Goal: Transaction & Acquisition: Purchase product/service

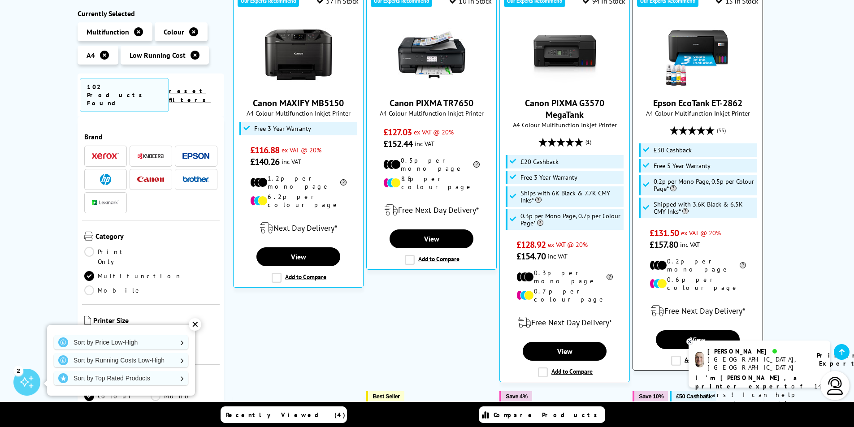
scroll to position [224, 0]
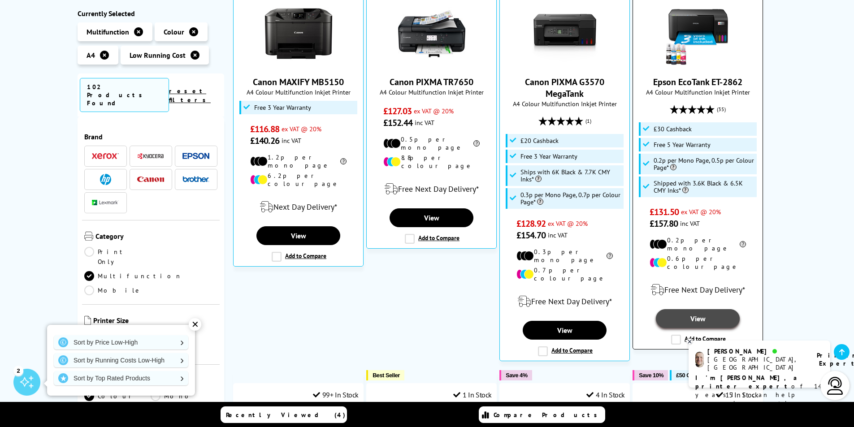
click at [699, 309] on link "View" at bounding box center [697, 318] width 83 height 19
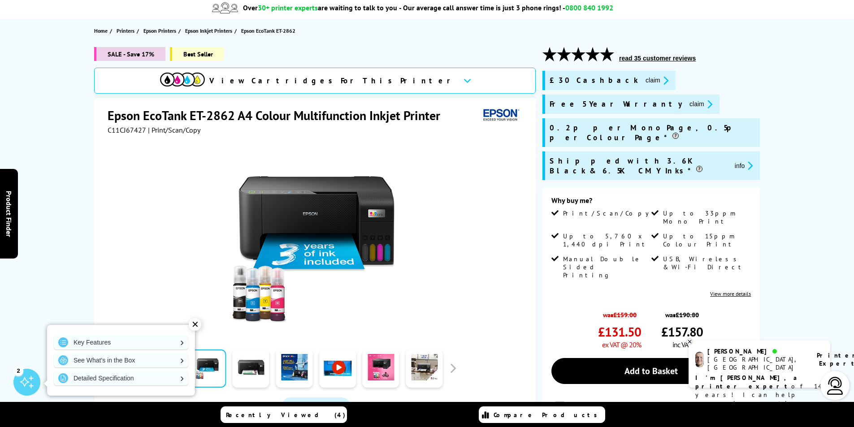
scroll to position [45, 0]
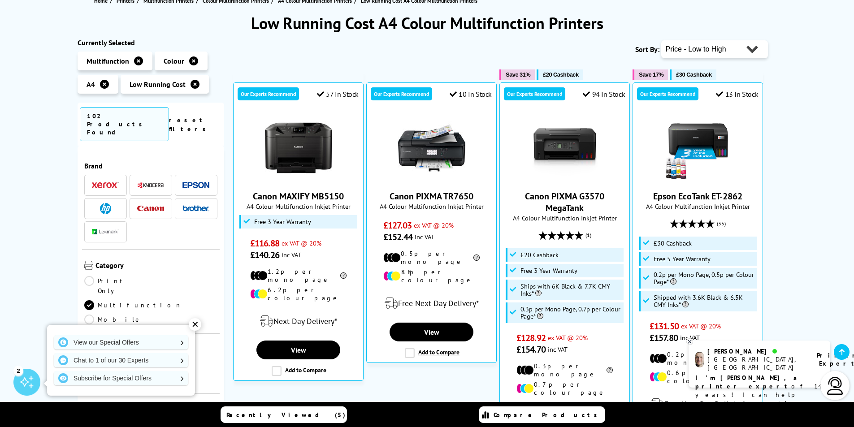
scroll to position [170, 0]
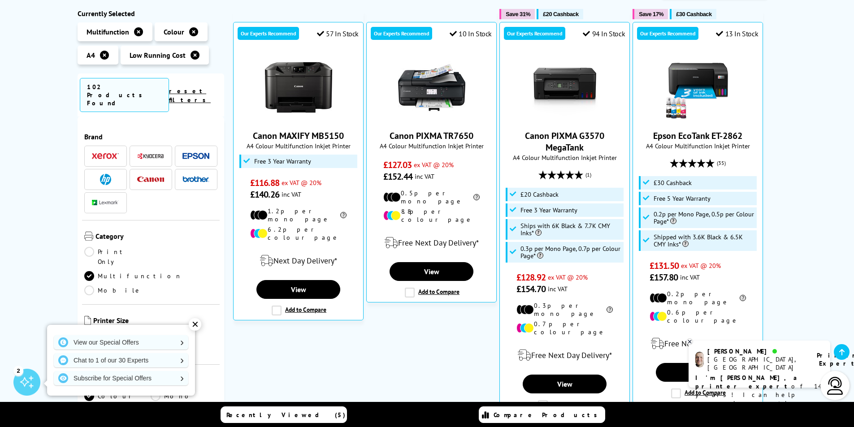
click at [194, 324] on div "✕" at bounding box center [195, 324] width 13 height 13
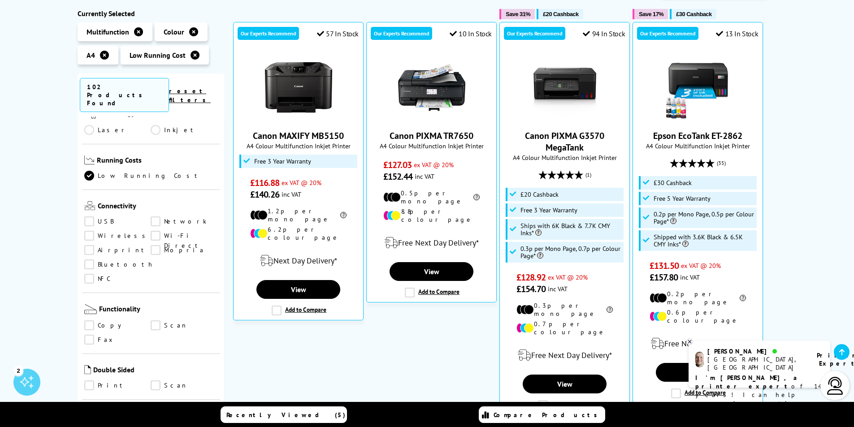
scroll to position [314, 0]
click at [86, 231] on link "Wireless" at bounding box center [117, 236] width 67 height 10
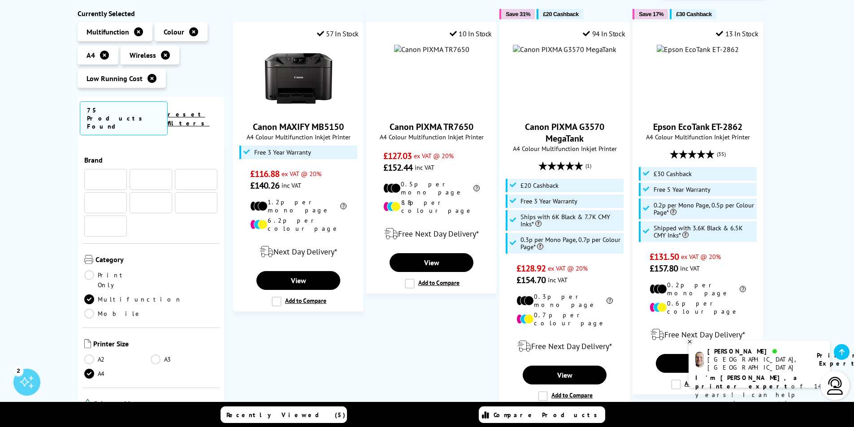
scroll to position [314, 0]
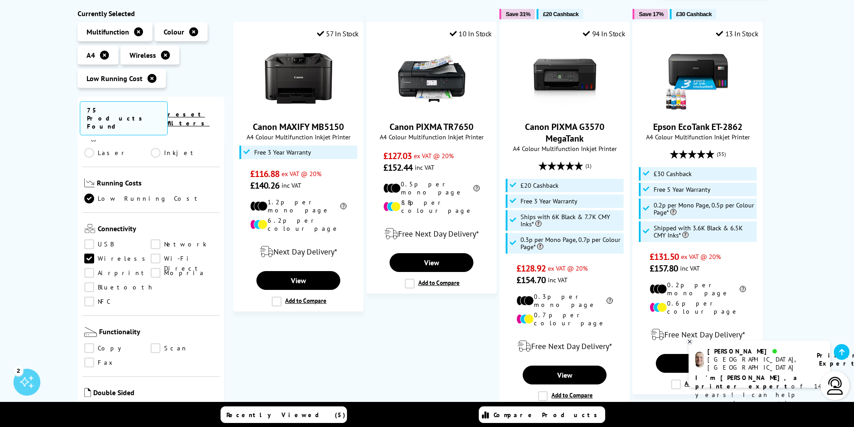
click at [89, 268] on link "Airprint" at bounding box center [117, 273] width 67 height 10
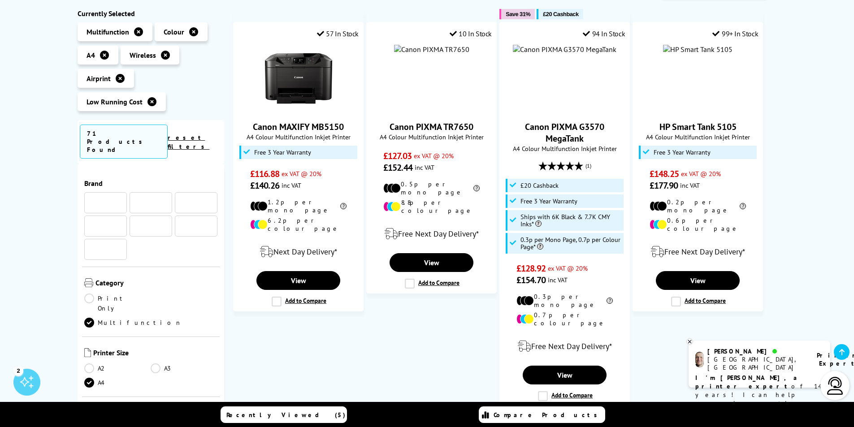
scroll to position [314, 0]
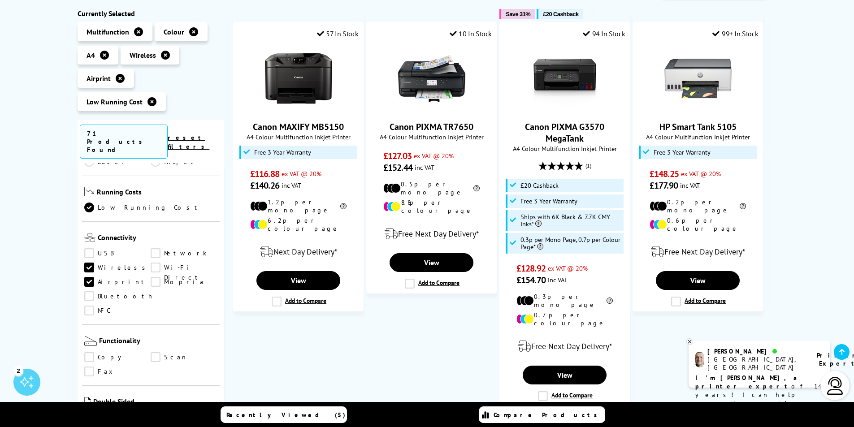
click at [153, 263] on link "Wi-Fi Direct" at bounding box center [184, 268] width 67 height 10
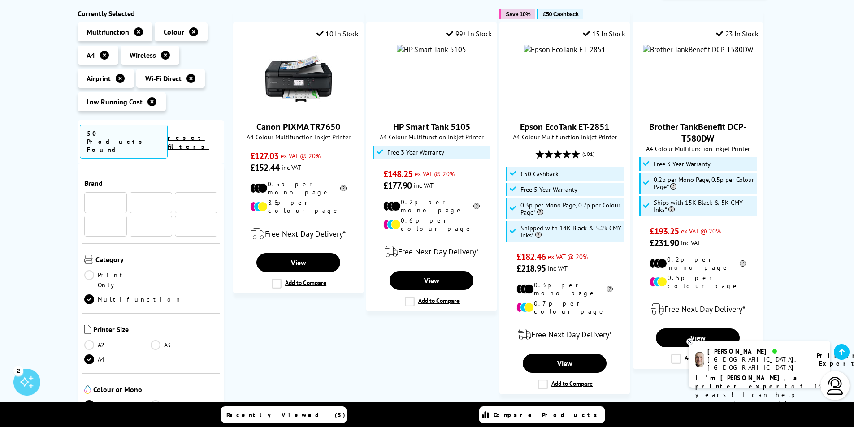
scroll to position [314, 0]
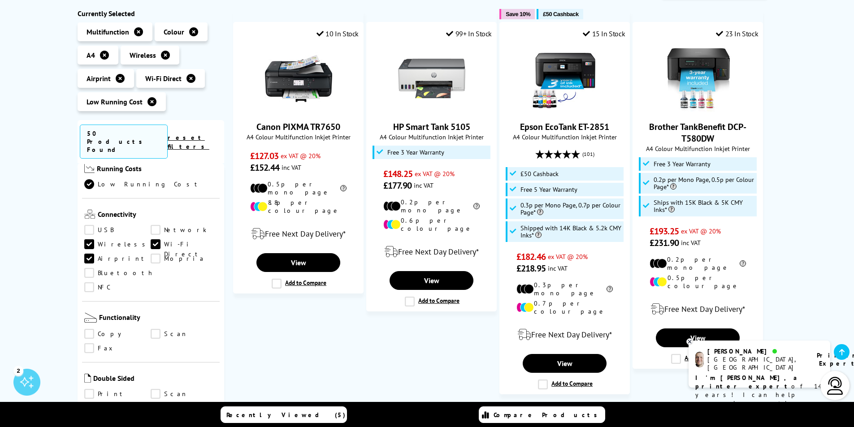
click at [155, 225] on link "Network" at bounding box center [184, 230] width 67 height 10
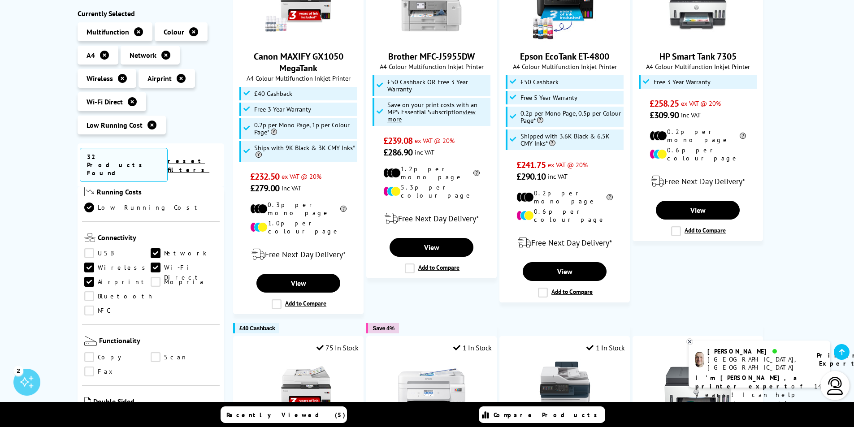
scroll to position [260, 0]
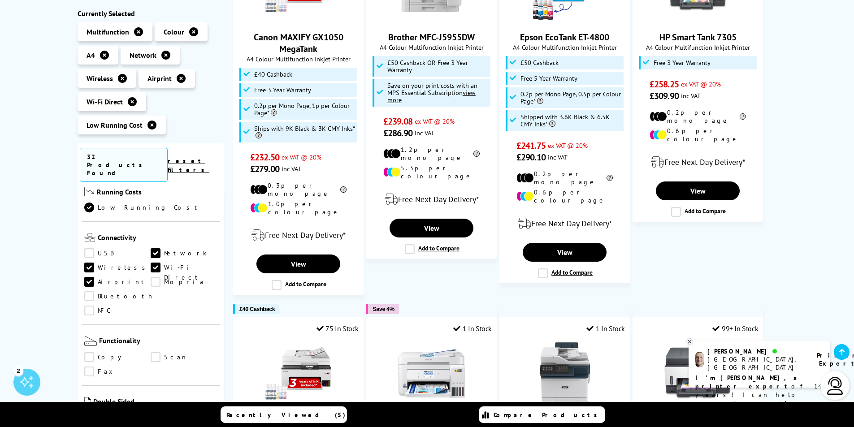
click at [87, 353] on link "Copy" at bounding box center [117, 358] width 67 height 10
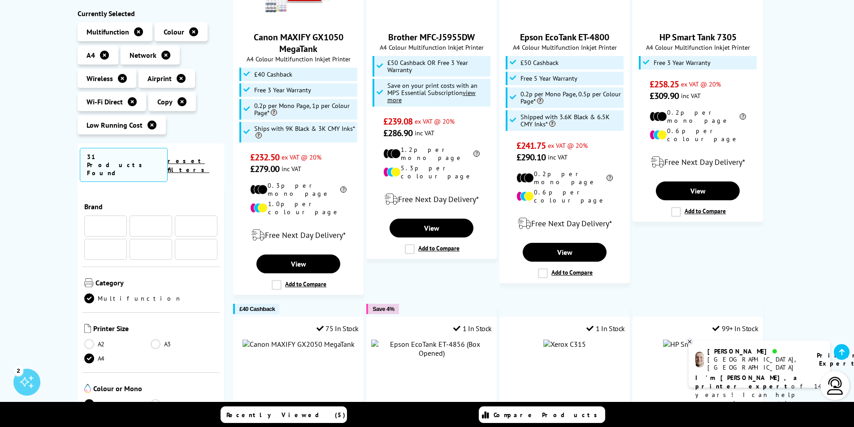
scroll to position [314, 0]
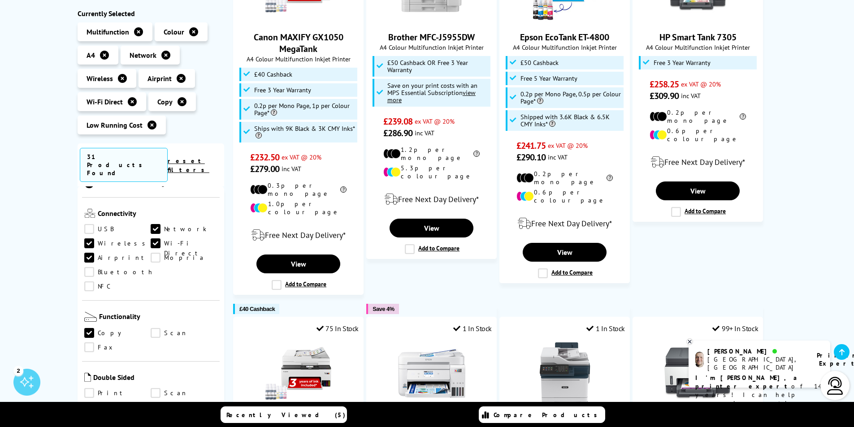
click at [154, 328] on link "Scan" at bounding box center [184, 333] width 67 height 10
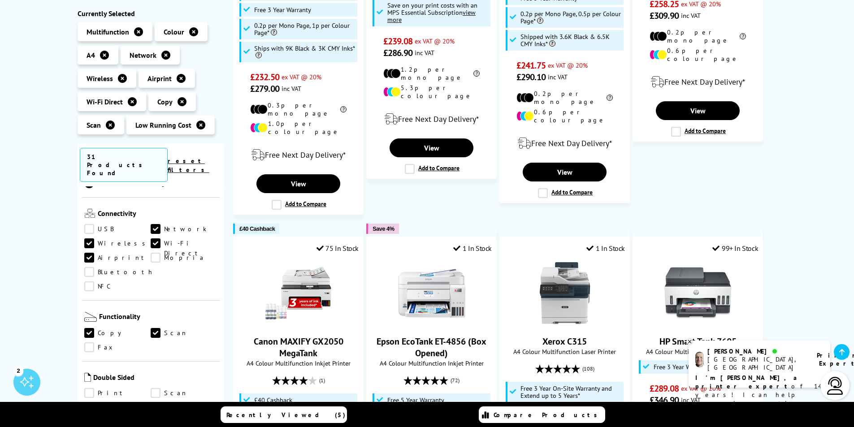
scroll to position [394, 0]
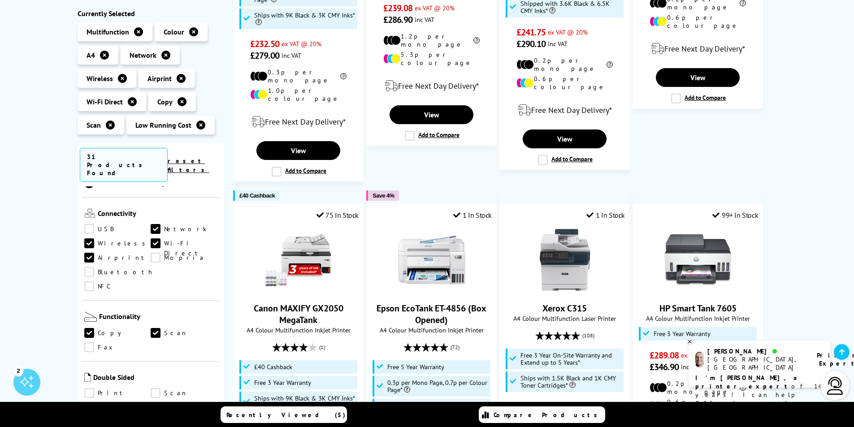
click at [88, 388] on link "Print" at bounding box center [117, 393] width 67 height 10
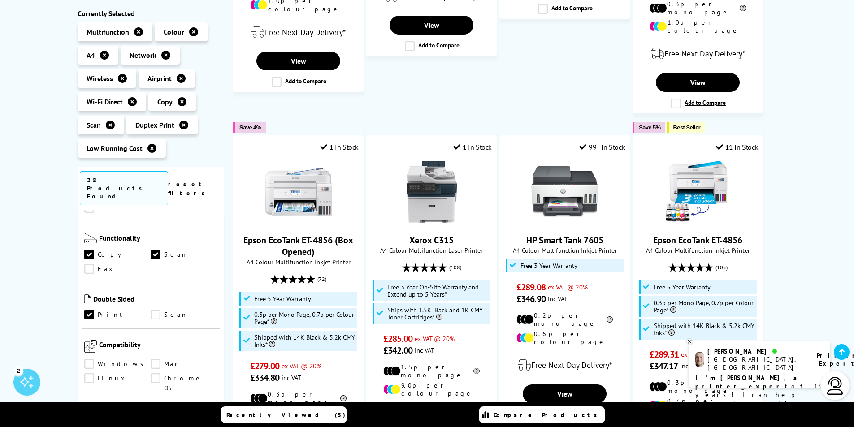
scroll to position [448, 0]
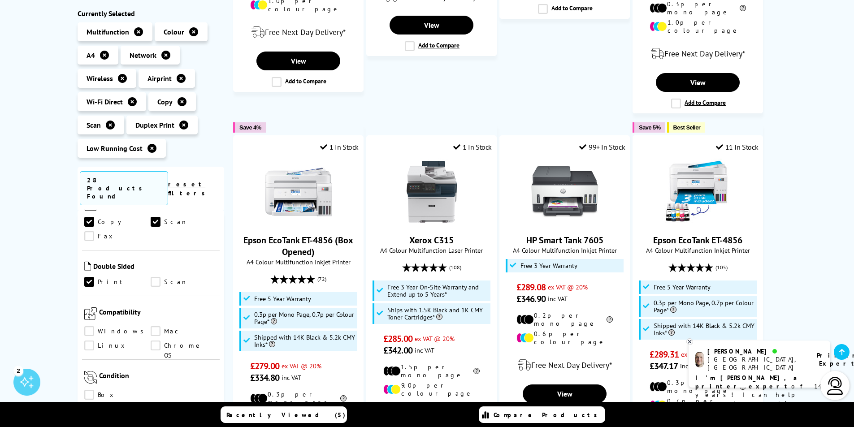
click at [89, 327] on link "Windows" at bounding box center [117, 332] width 67 height 10
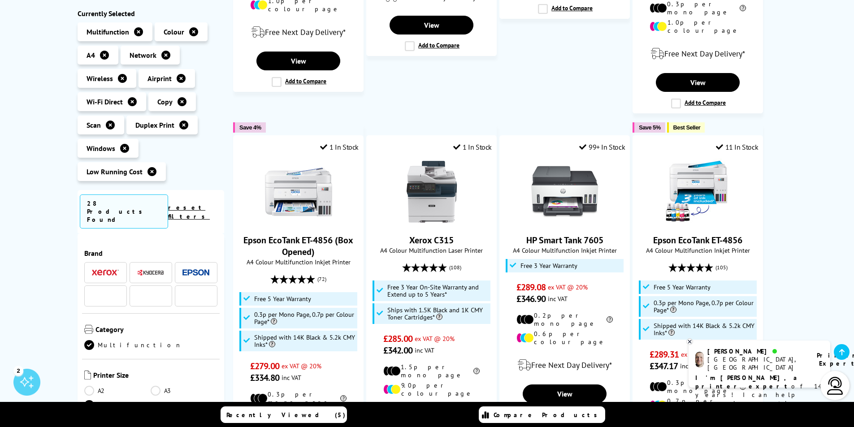
scroll to position [448, 0]
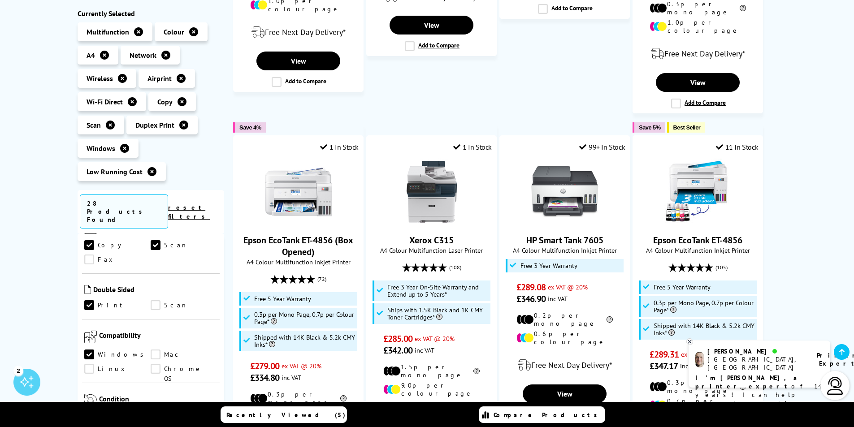
click at [151, 350] on link "Mac" at bounding box center [184, 355] width 67 height 10
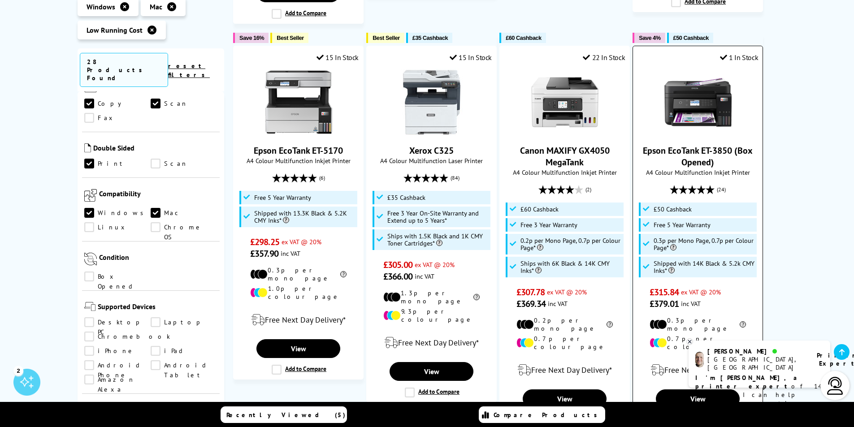
scroll to position [986, 0]
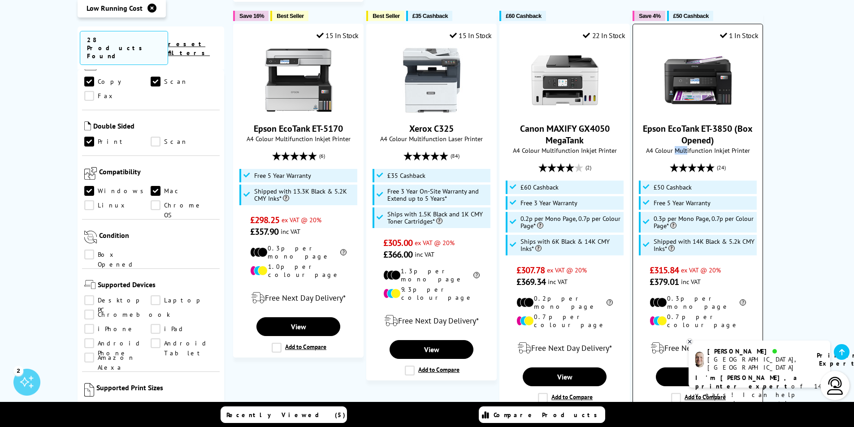
drag, startPoint x: 676, startPoint y: 125, endPoint x: 687, endPoint y: 125, distance: 11.2
click at [687, 146] on span "A4 Colour Multifunction Inkjet Printer" at bounding box center [697, 150] width 121 height 9
click at [669, 367] on link "View" at bounding box center [697, 376] width 83 height 19
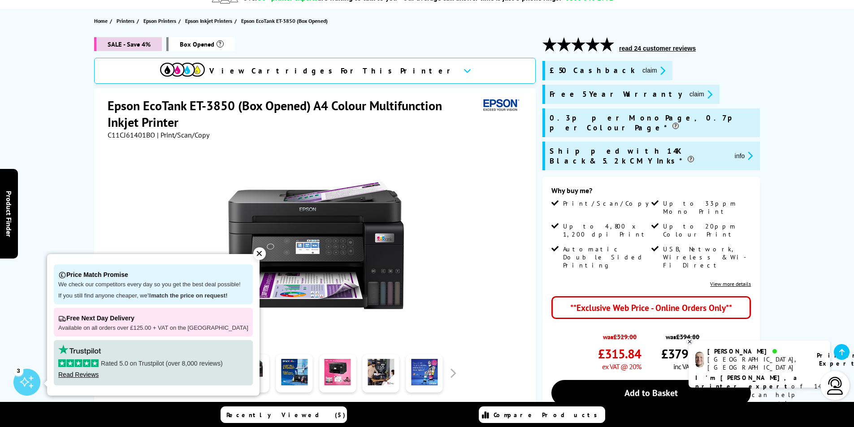
click at [253, 256] on div "✕" at bounding box center [259, 253] width 13 height 13
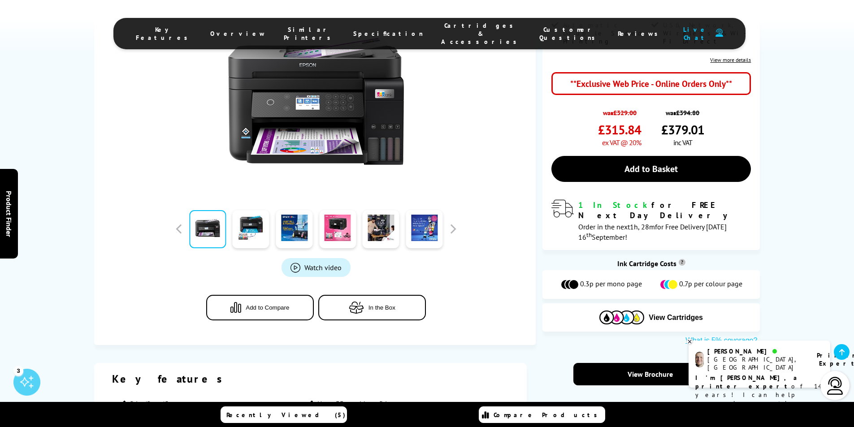
scroll to position [403, 0]
